Goal: Task Accomplishment & Management: Manage account settings

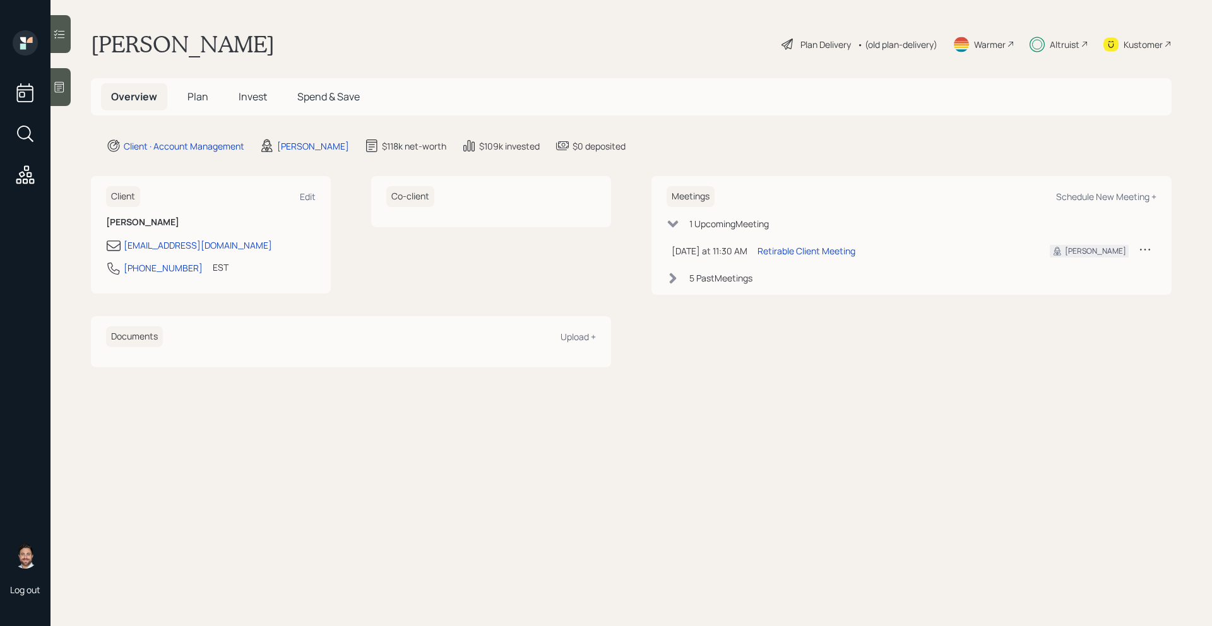
click at [196, 100] on span "Plan" at bounding box center [197, 97] width 21 height 14
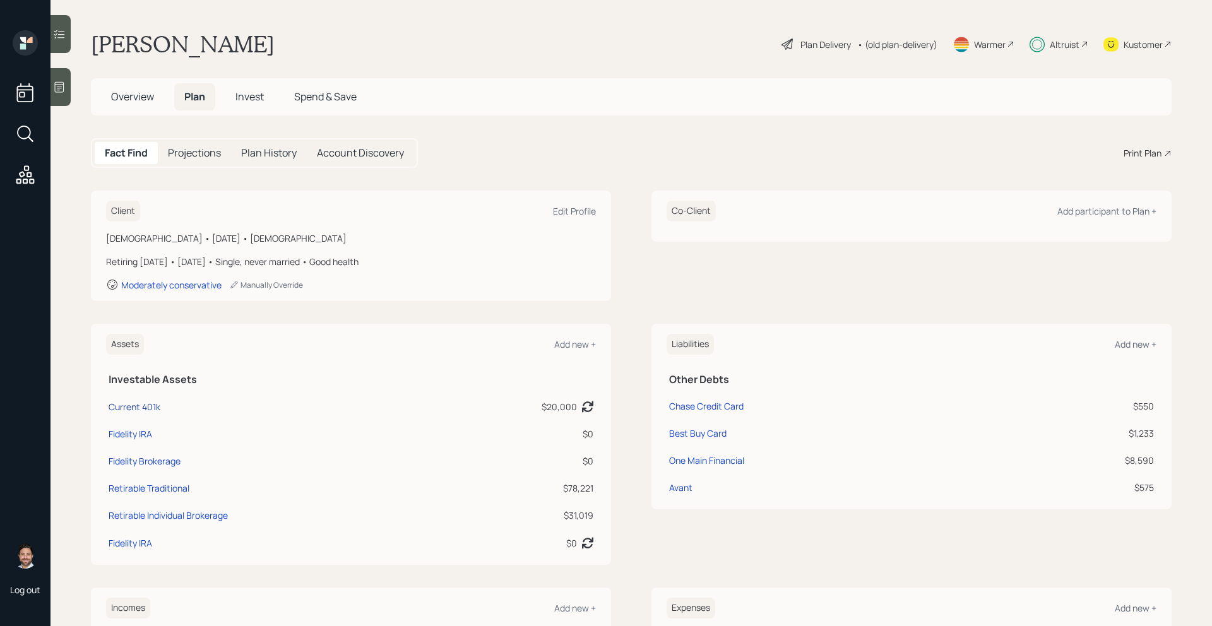
click at [147, 407] on div "Current 401k" at bounding box center [135, 406] width 52 height 13
select select "company_sponsored"
select select "balanced"
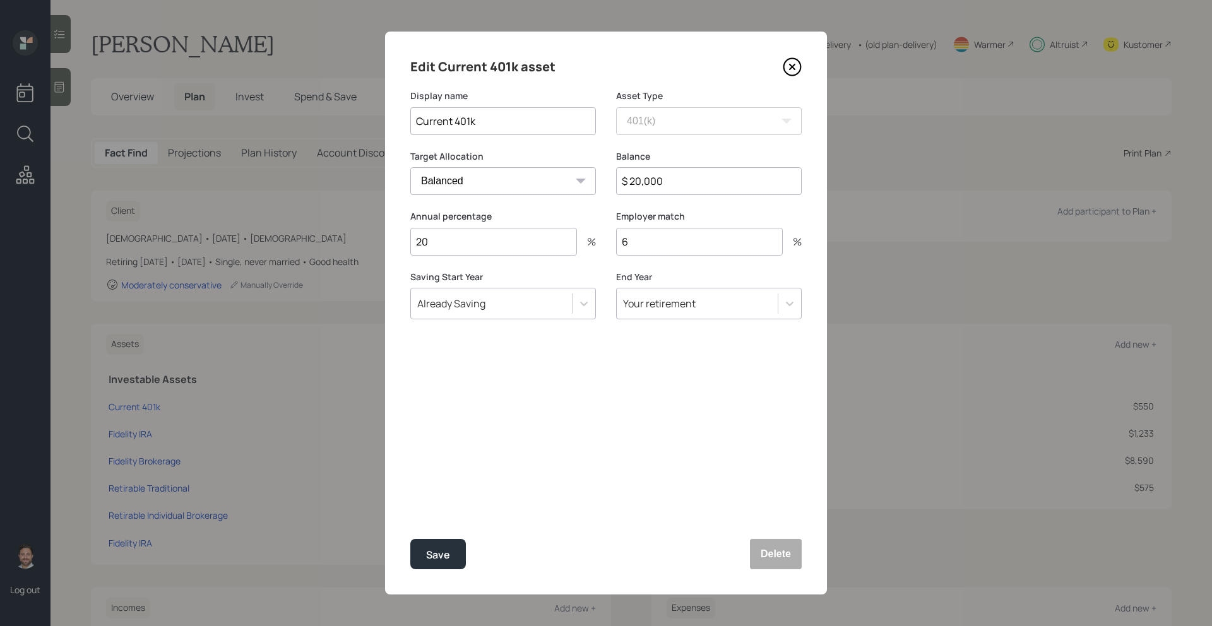
click at [725, 189] on input "$ 20,000" at bounding box center [709, 181] width 186 height 28
type input "$ 22,000"
click at [462, 542] on button "Save" at bounding box center [438, 554] width 56 height 30
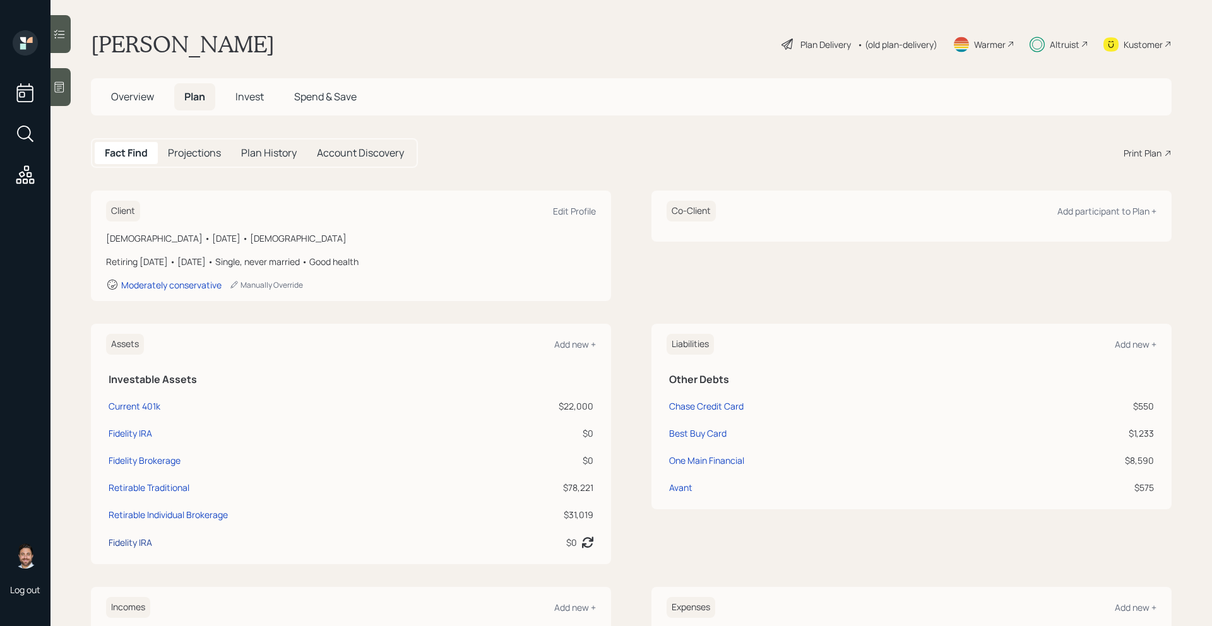
click at [133, 547] on div "Fidelity IRA" at bounding box center [131, 542] width 44 height 13
select select "ira"
select select "balanced"
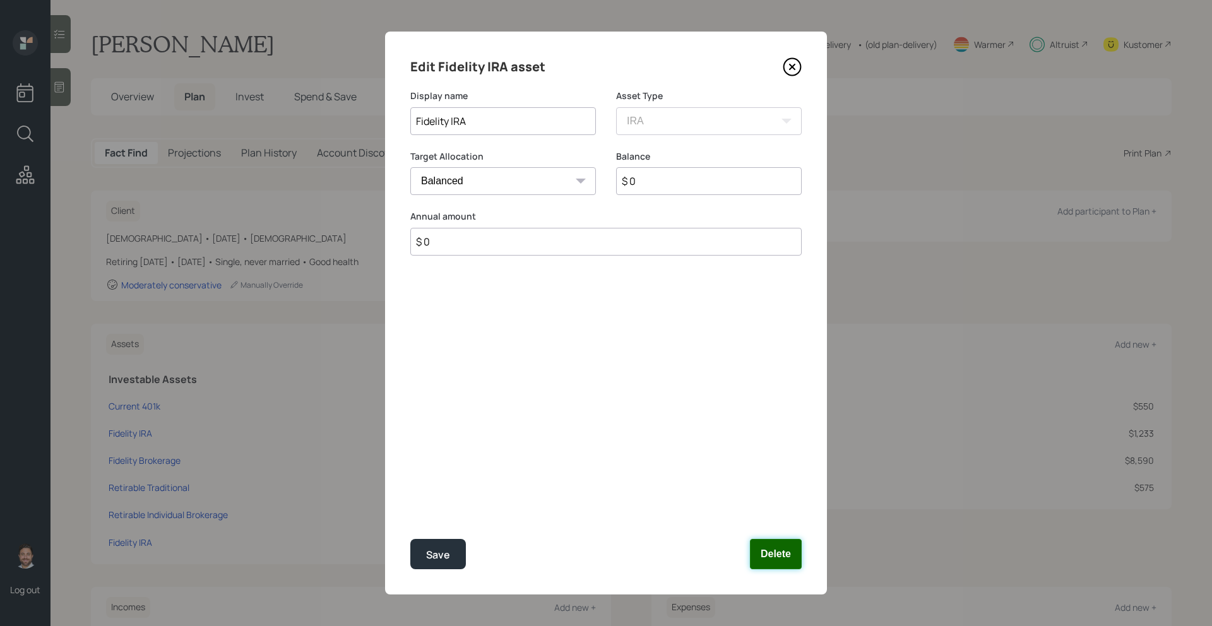
click at [775, 567] on button "Delete" at bounding box center [776, 554] width 52 height 30
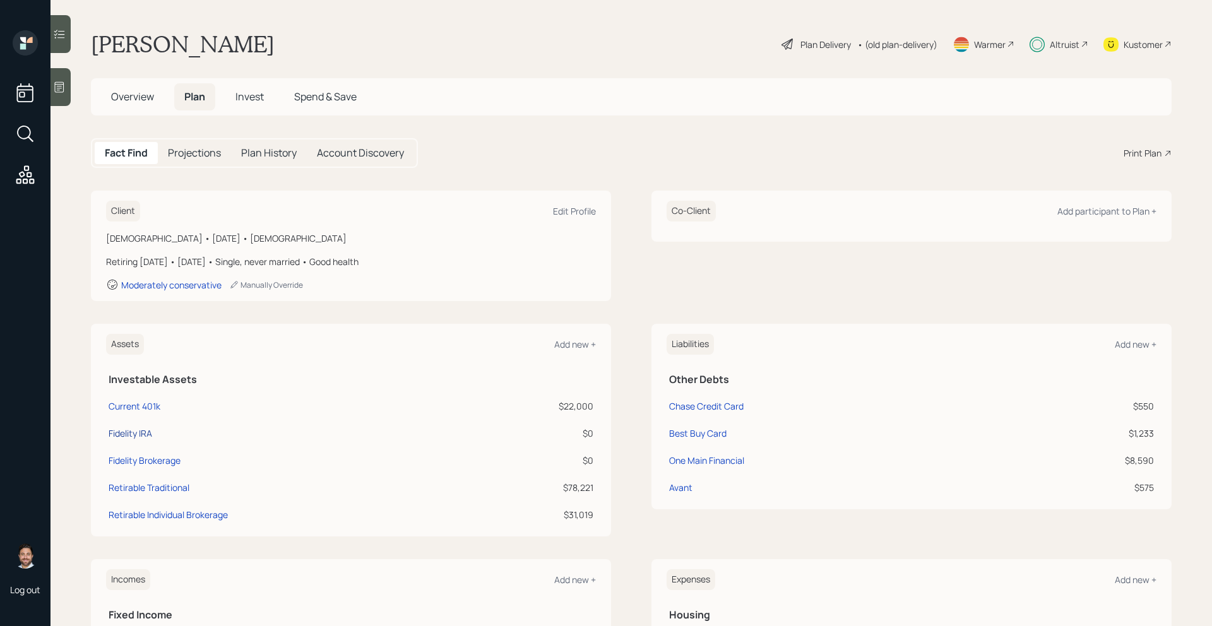
click at [125, 432] on div "Fidelity IRA" at bounding box center [131, 433] width 44 height 13
select select "ira"
select select "balanced"
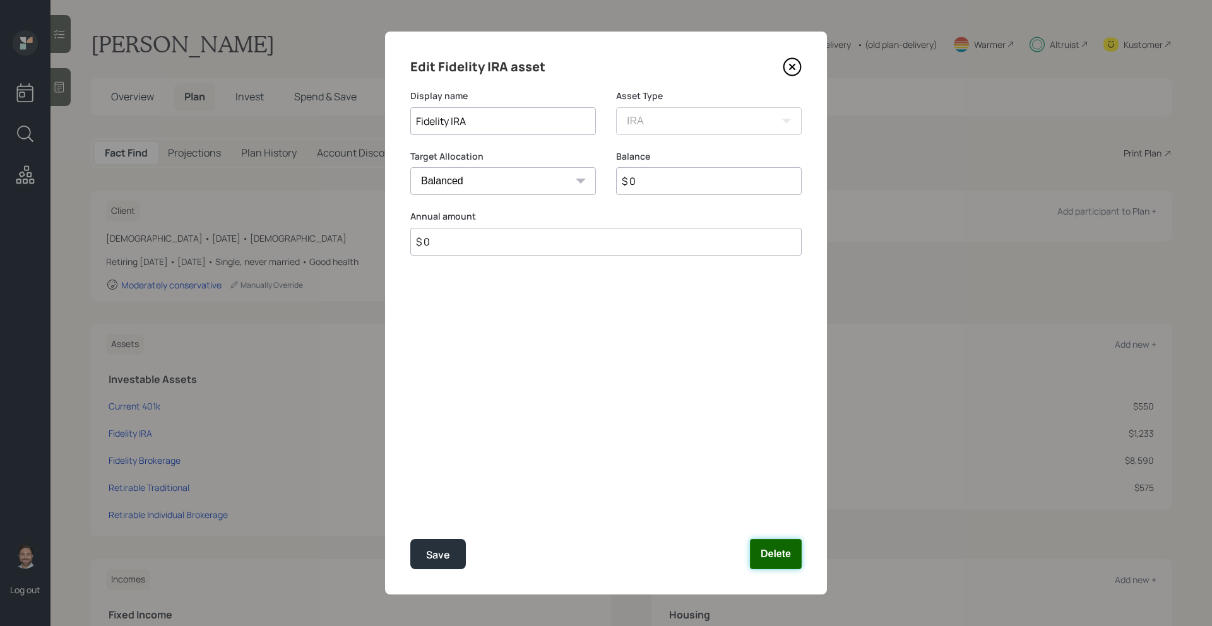
click at [781, 559] on button "Delete" at bounding box center [776, 554] width 52 height 30
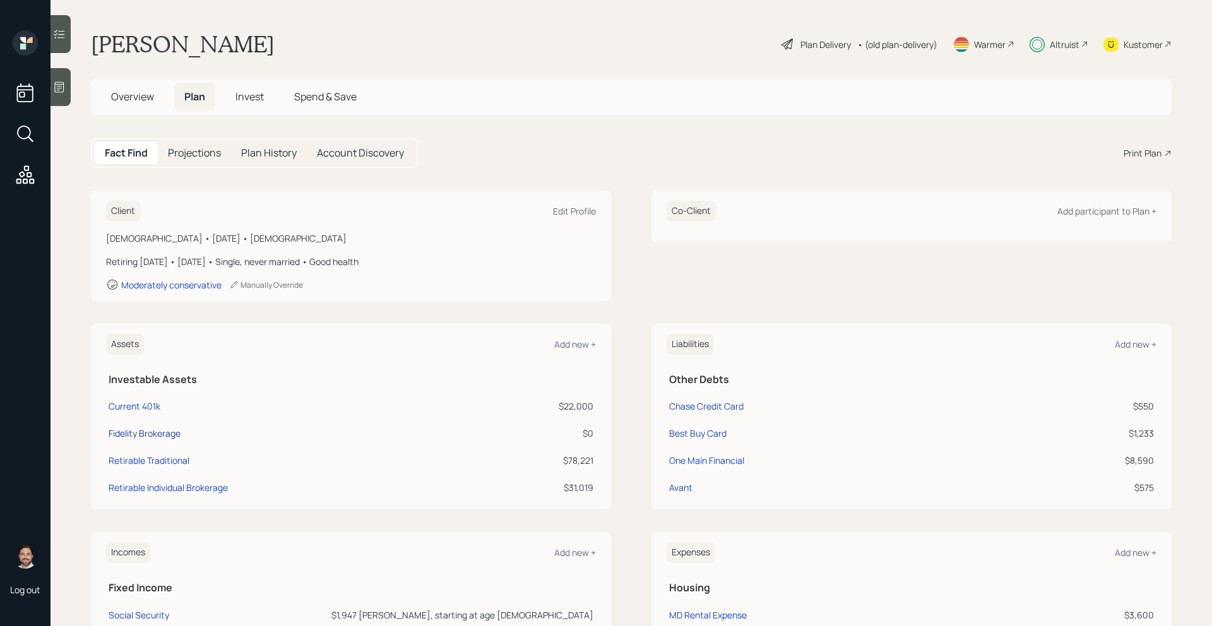
click at [158, 432] on div "Fidelity Brokerage" at bounding box center [145, 433] width 72 height 13
select select "taxable"
select select "balanced"
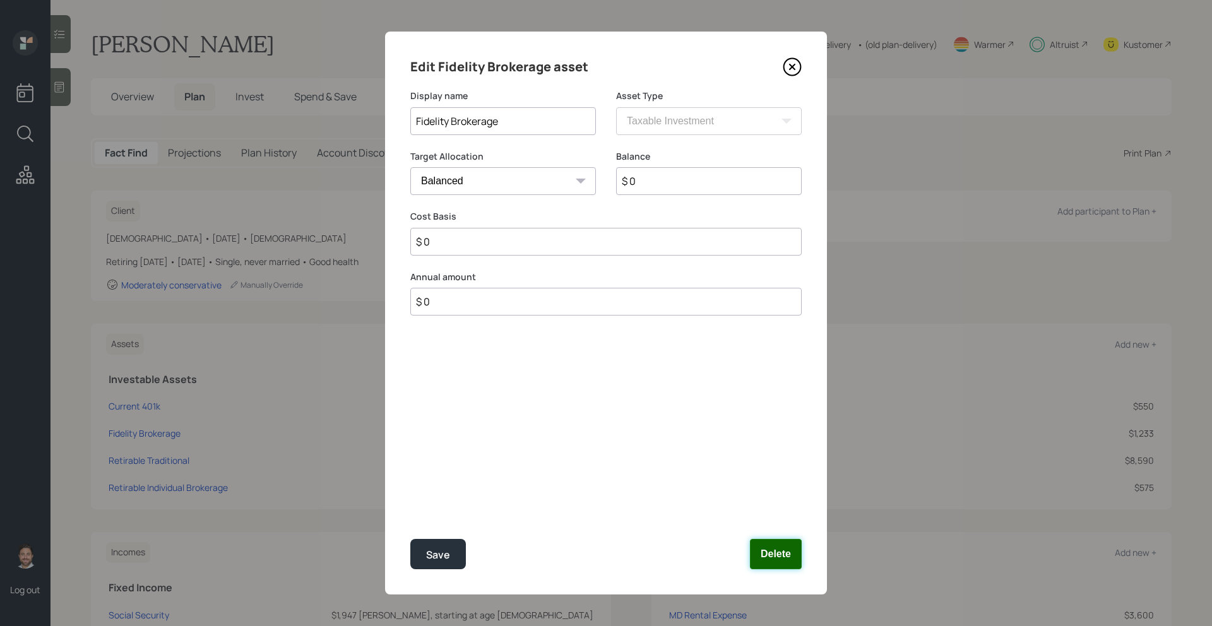
click at [781, 560] on button "Delete" at bounding box center [776, 554] width 52 height 30
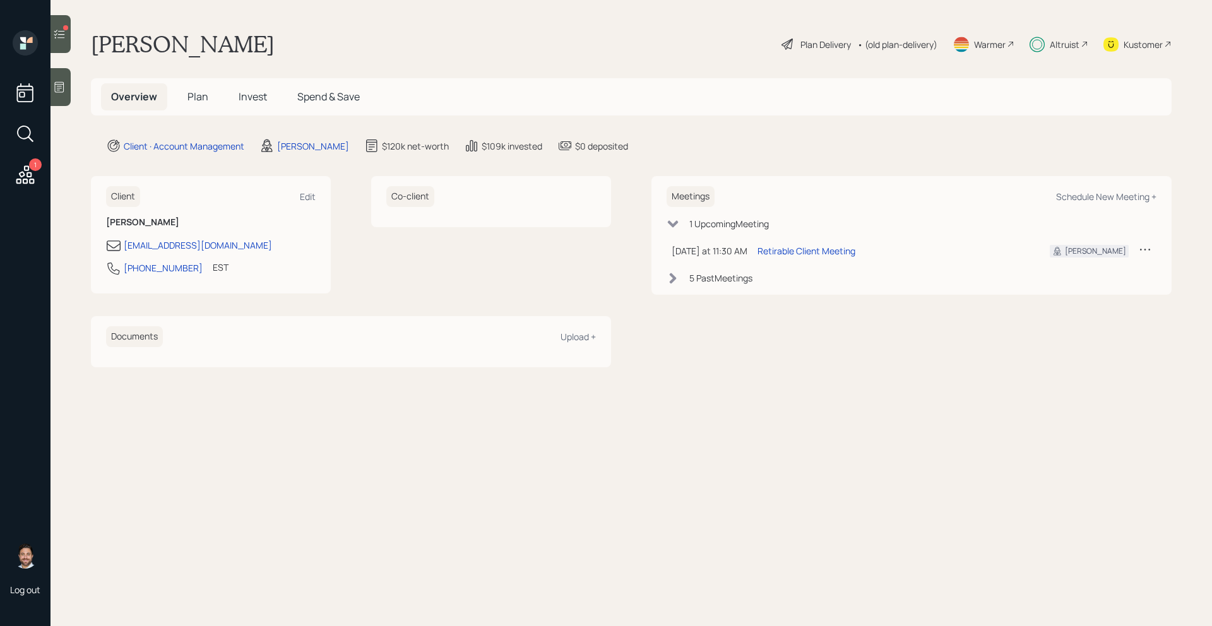
click at [1065, 45] on div "Altruist" at bounding box center [1065, 44] width 30 height 13
click at [35, 180] on icon at bounding box center [25, 174] width 23 height 23
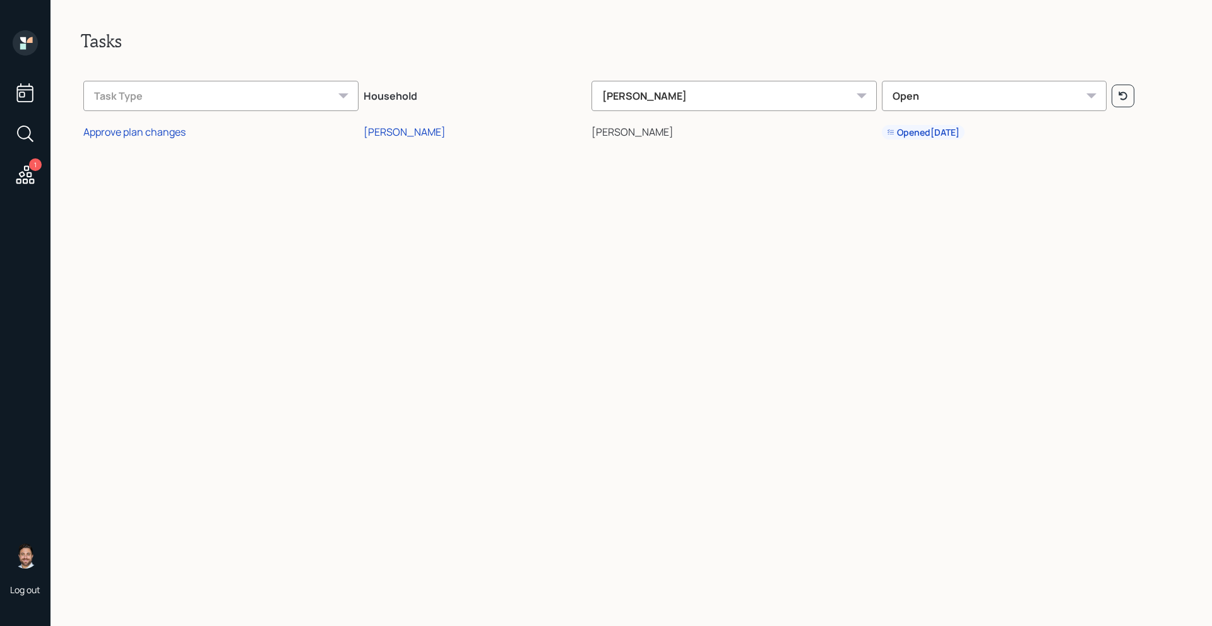
click at [448, 142] on td "[PERSON_NAME]" at bounding box center [475, 130] width 228 height 29
click at [446, 129] on div "[PERSON_NAME]" at bounding box center [405, 132] width 82 height 14
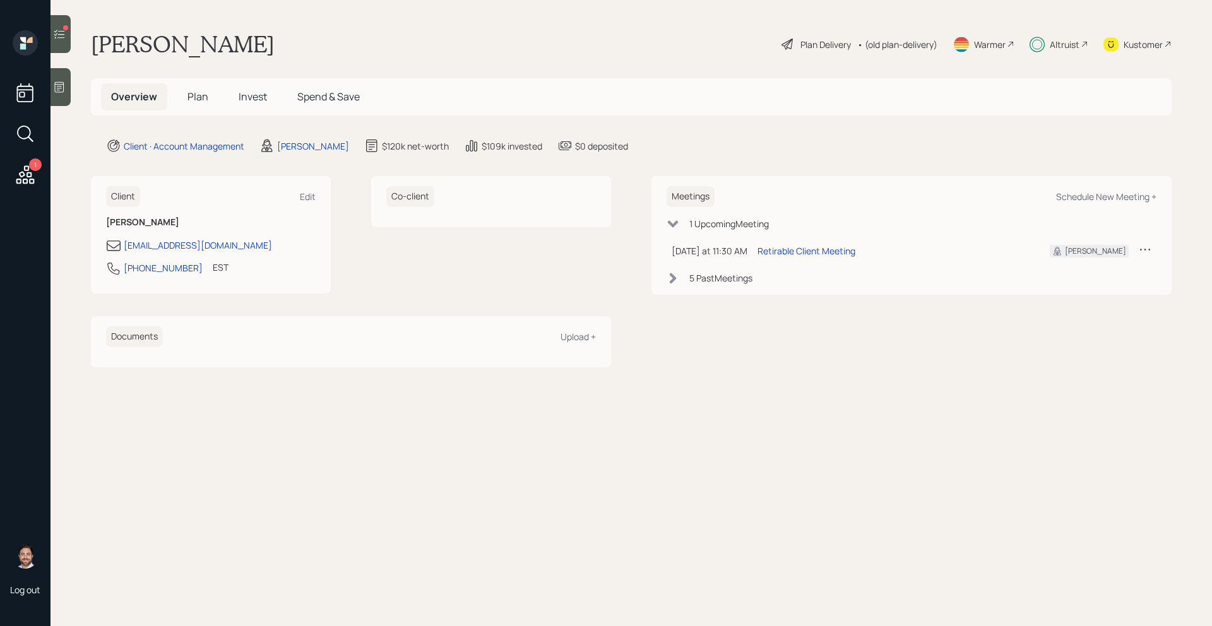
click at [55, 31] on icon at bounding box center [59, 34] width 11 height 9
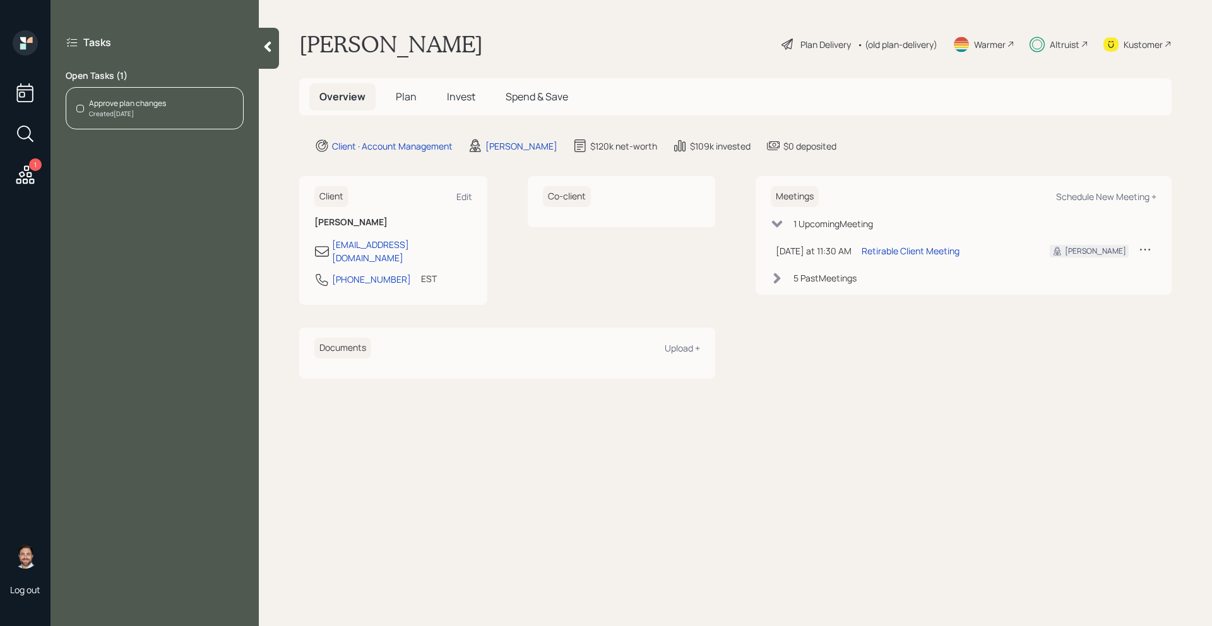
click at [174, 106] on div "Approve plan changes Created [DATE]" at bounding box center [155, 108] width 178 height 42
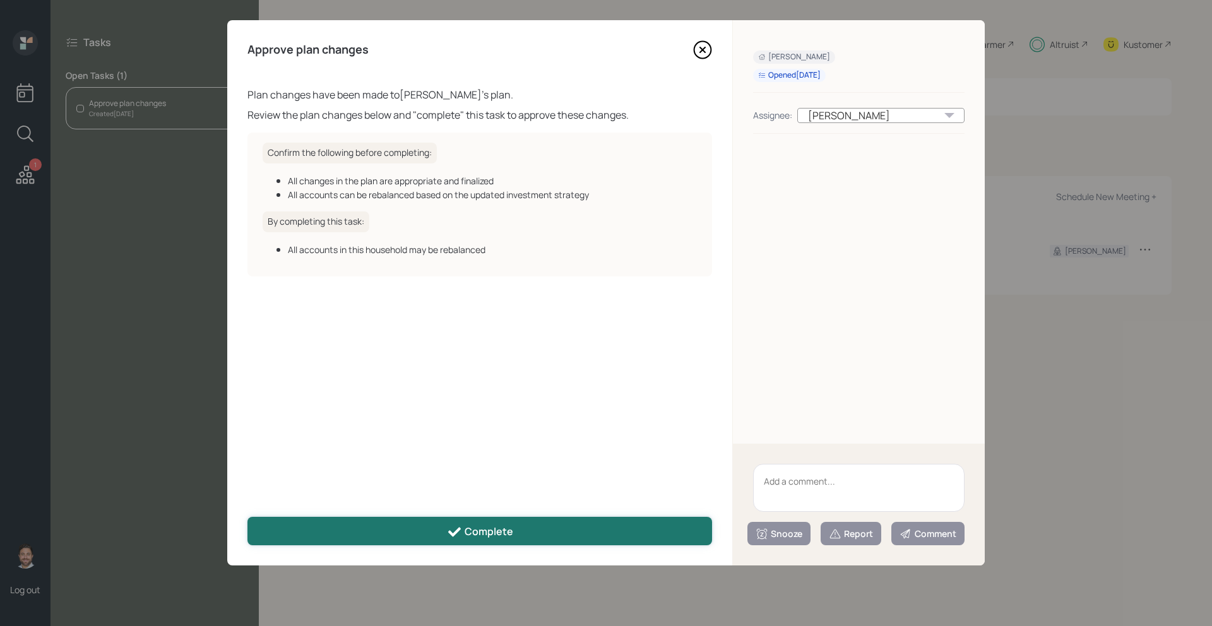
click at [511, 527] on div "Complete" at bounding box center [480, 532] width 66 height 15
